Goal: Task Accomplishment & Management: Complete application form

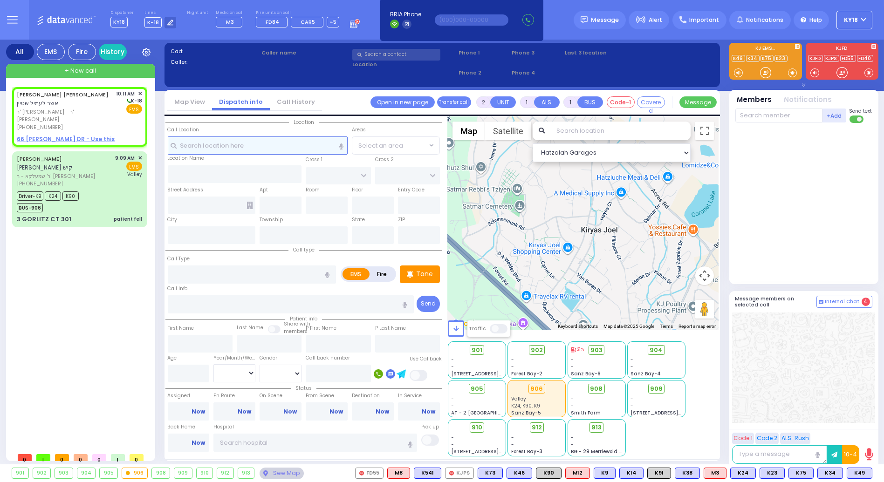
select select
radio input "true"
type input "[PERSON_NAME]"
select select
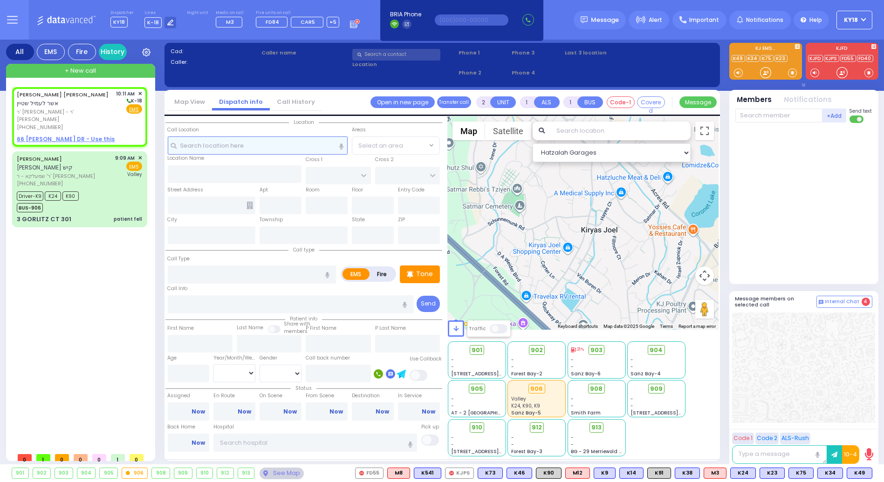
type input "10:11"
select select "Hatzalah Garages"
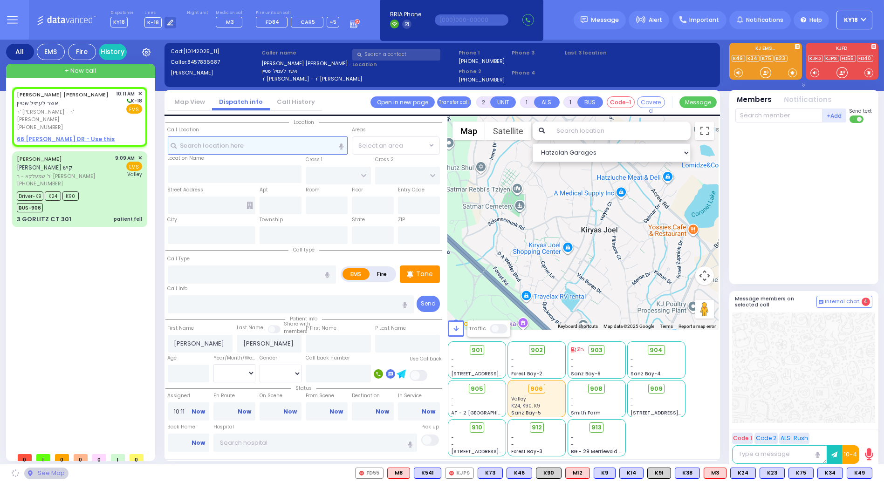
select select
radio input "true"
select select
select select "Hatzalah Garages"
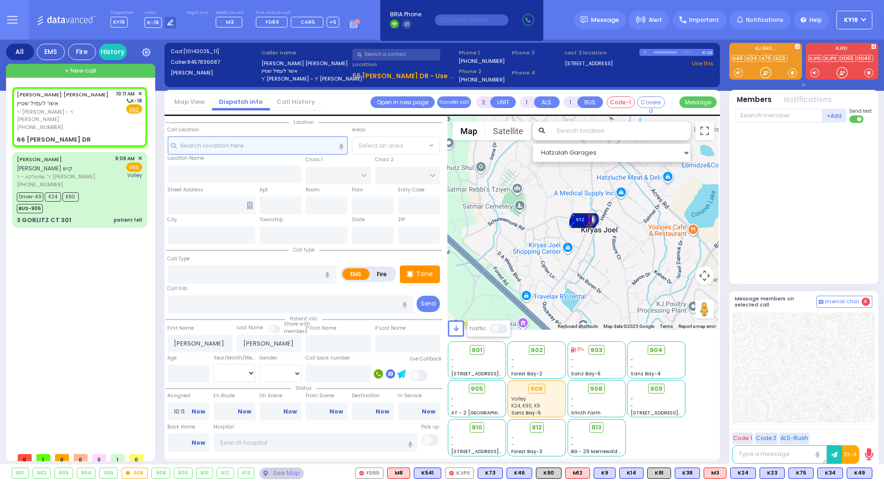
select select
radio input "true"
select select
select select "Hatzalah Garages"
type input "[PERSON_NAME]"
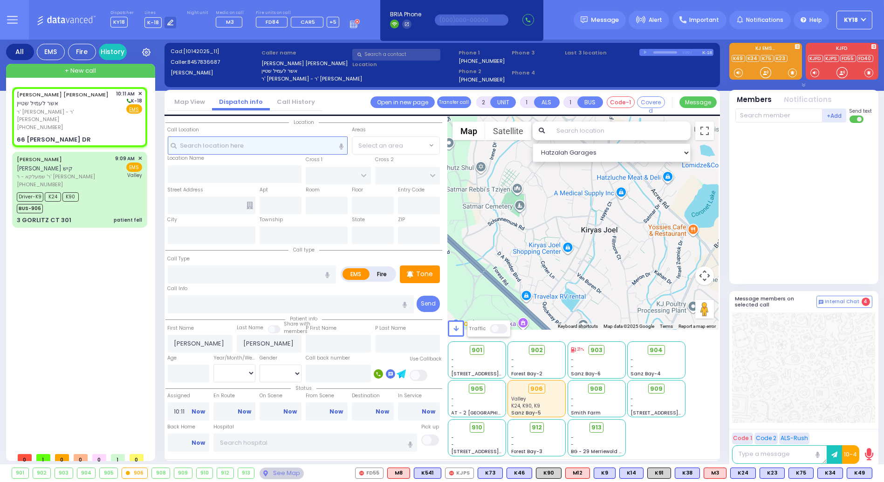
type input "[PERSON_NAME]"
type input "66 [PERSON_NAME] DR"
type input "Monroe"
type input "[US_STATE]"
type input "10950"
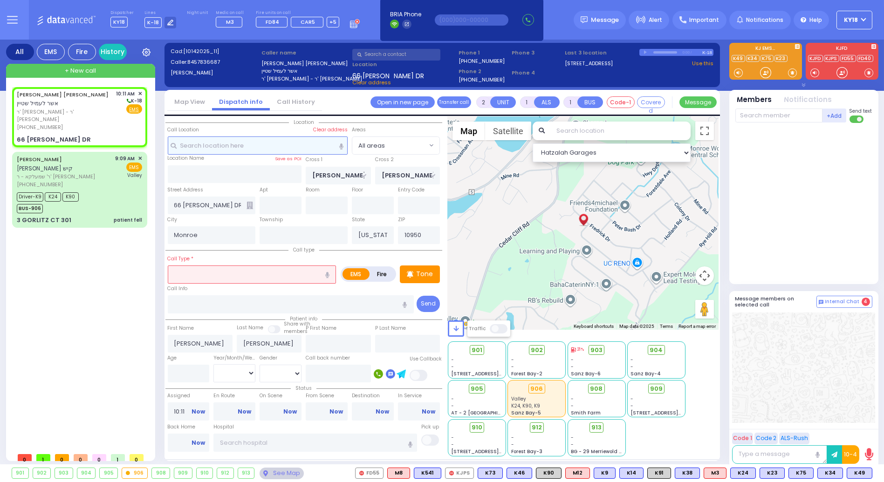
select select
radio input "true"
select select
select select "Hatzalah Garages"
select select
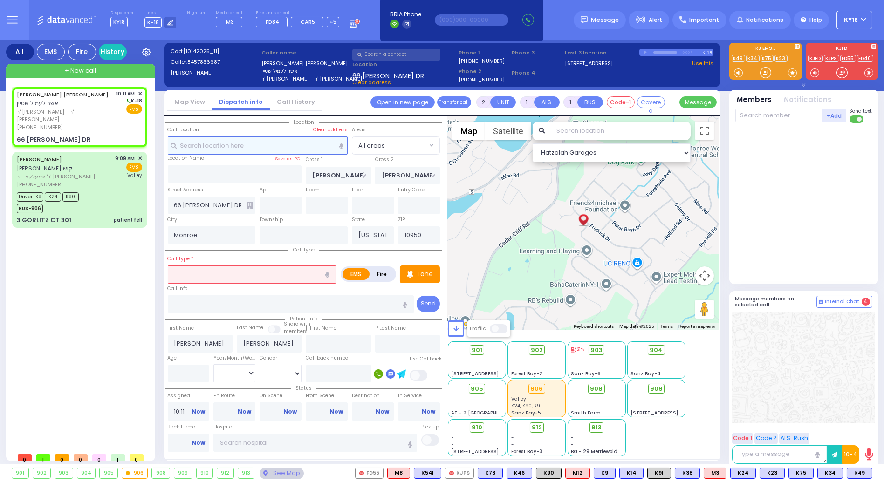
radio input "true"
type input "2"
select select "Year"
select select "Hatzalah Garages"
radio input "true"
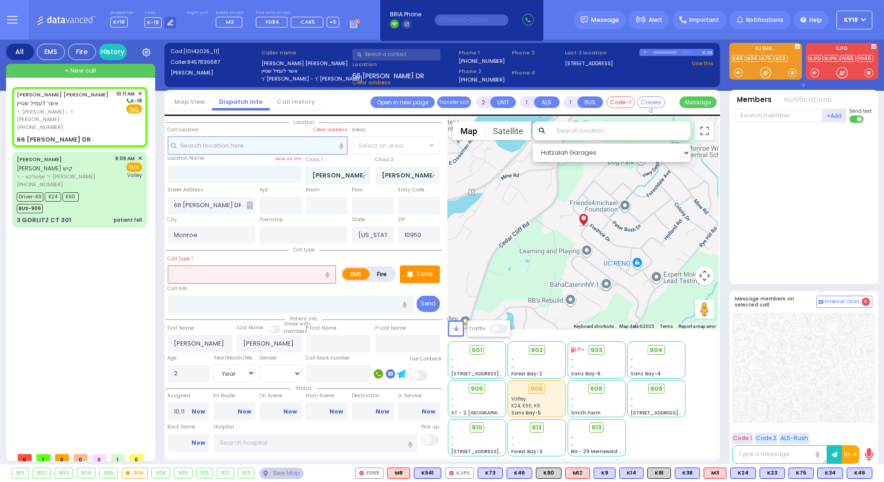
select select "Year"
select select
select select "Hatzalah Garages"
select select
radio input "true"
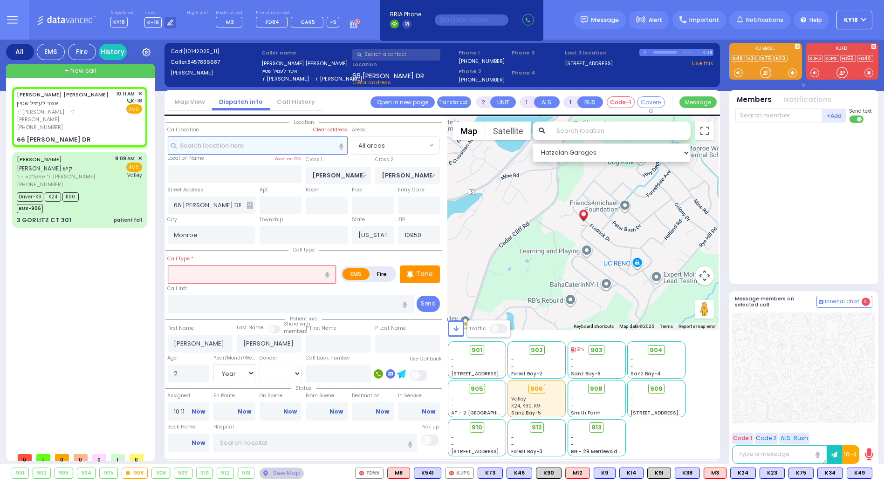
select select "Year"
select select "[DEMOGRAPHIC_DATA]"
select select "Hatzalah Garages"
select select
type input "difficulty breathing"
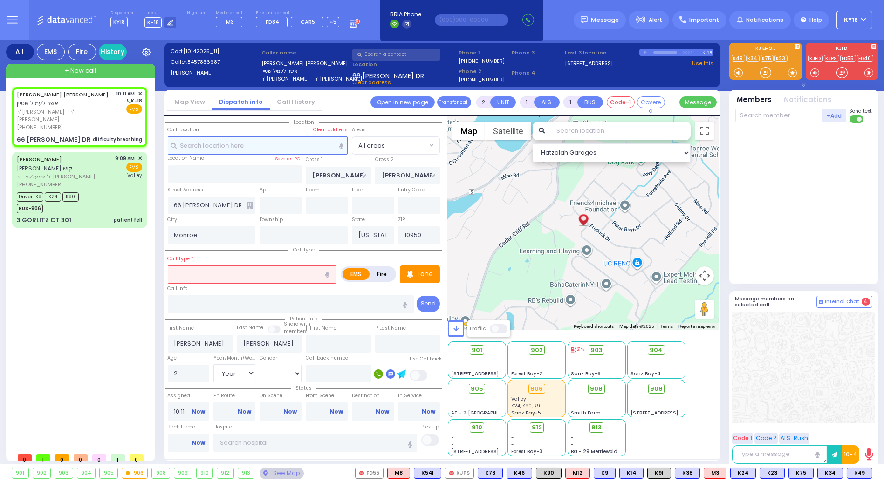
radio input "true"
select select "Year"
select select "[DEMOGRAPHIC_DATA]"
select select "Hatzalah Garages"
select select
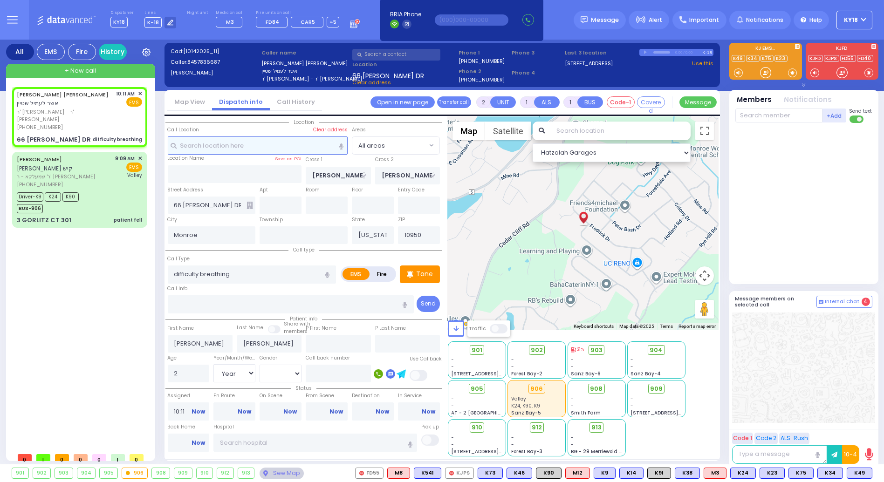
radio input "true"
select select "Year"
select select "[DEMOGRAPHIC_DATA]"
select select "Hatzalah Garages"
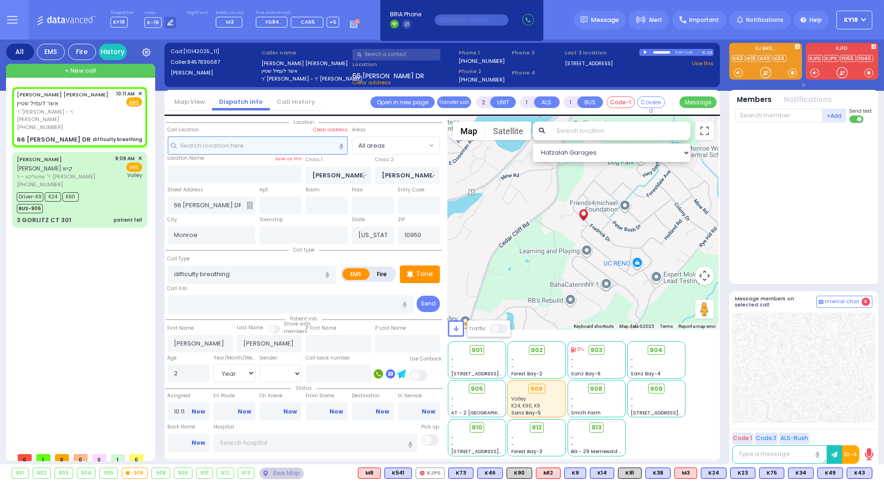
select select
radio input "true"
select select "Year"
select select "[DEMOGRAPHIC_DATA]"
select select "Hatzalah Garages"
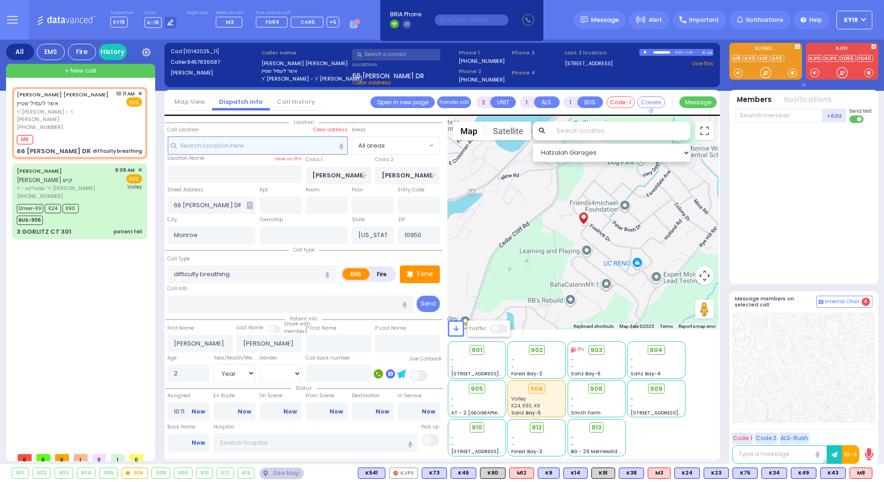
select select
radio input "true"
select select "Year"
select select "[DEMOGRAPHIC_DATA]"
type input "10:13"
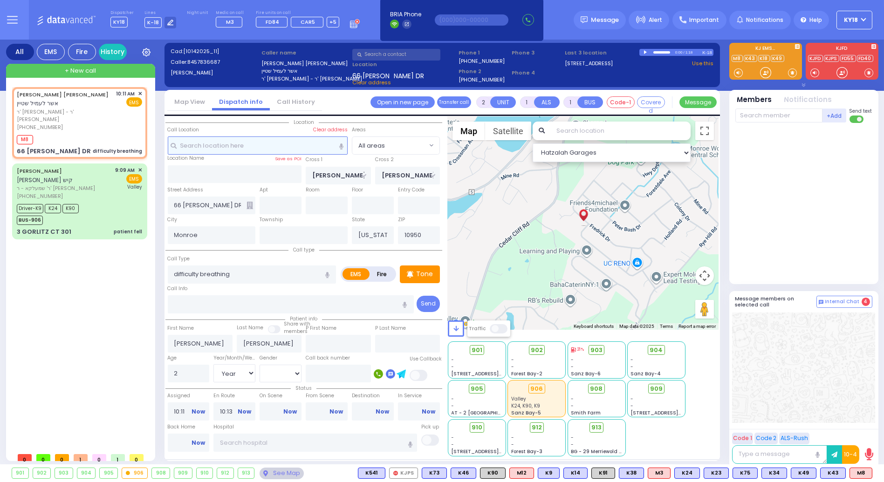
select select "Hatzalah Garages"
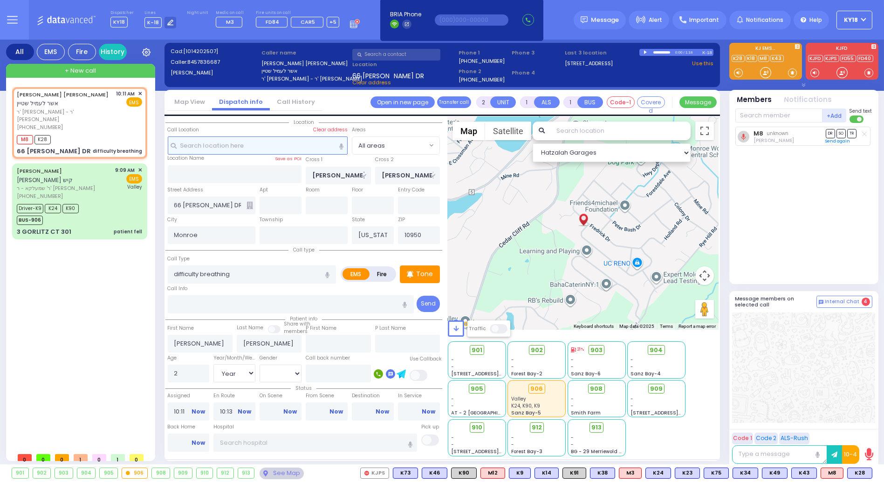
select select
radio input "true"
select select "Year"
select select "[DEMOGRAPHIC_DATA]"
select select "Hatzalah Garages"
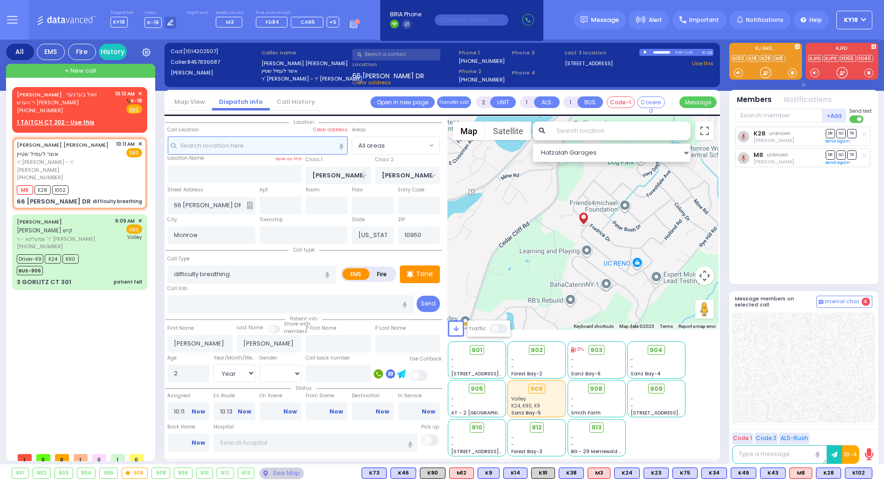
select select
radio input "true"
select select "Year"
select select "[DEMOGRAPHIC_DATA]"
select select "Hatzalah Garages"
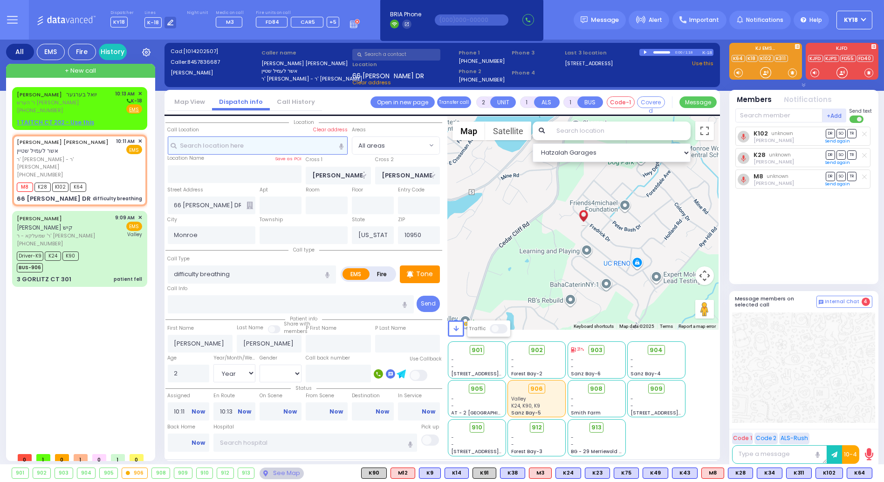
select select
radio input "true"
select select "Year"
select select "[DEMOGRAPHIC_DATA]"
select select "Hatzalah Garages"
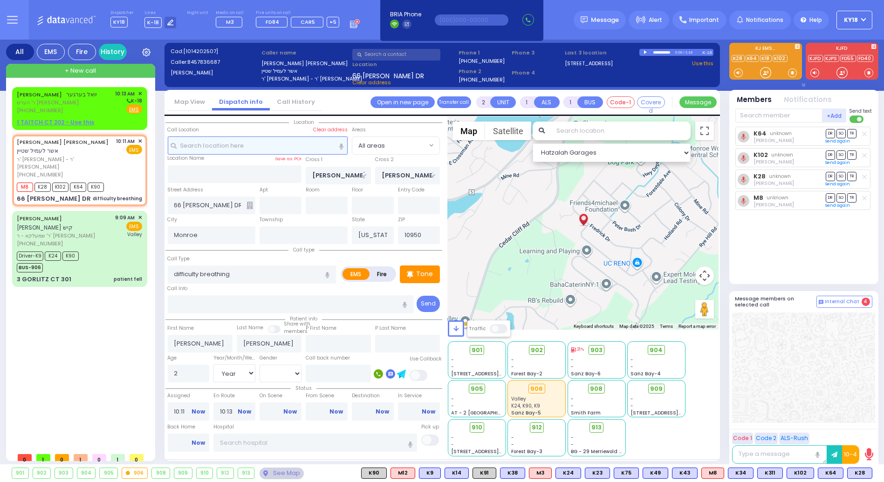
select select
radio input "true"
select select "Year"
select select "[DEMOGRAPHIC_DATA]"
select select "Hatzalah Garages"
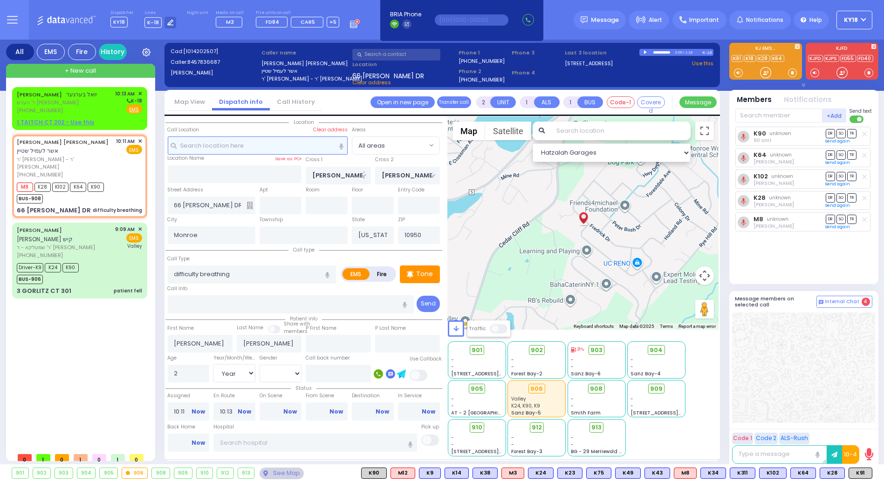
select select
radio input "true"
select select "Year"
select select "[DEMOGRAPHIC_DATA]"
select select "Hatzalah Garages"
